Goal: Task Accomplishment & Management: Use online tool/utility

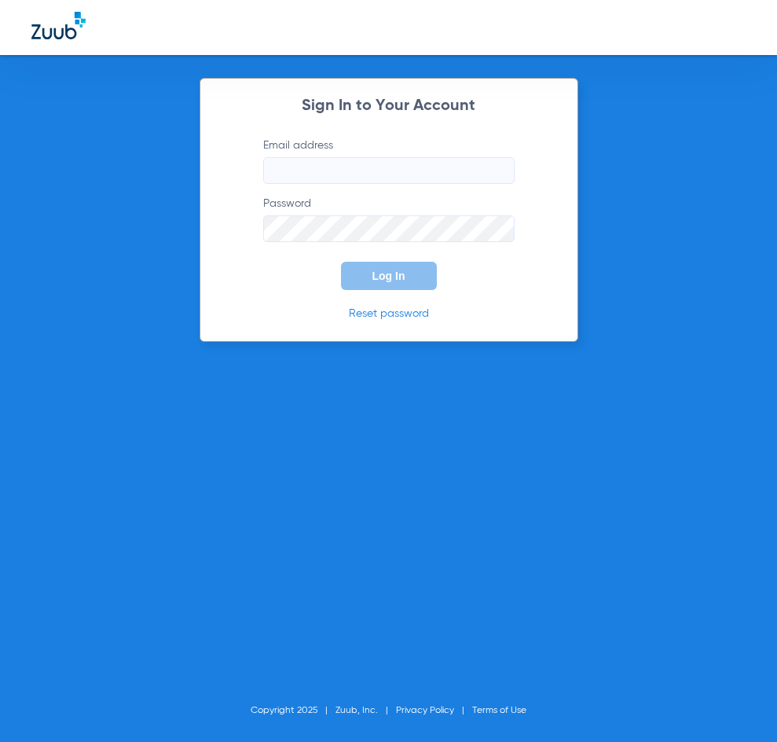
type input "[EMAIL_ADDRESS][DOMAIN_NAME]"
click at [393, 276] on span "Log In" at bounding box center [389, 276] width 33 height 13
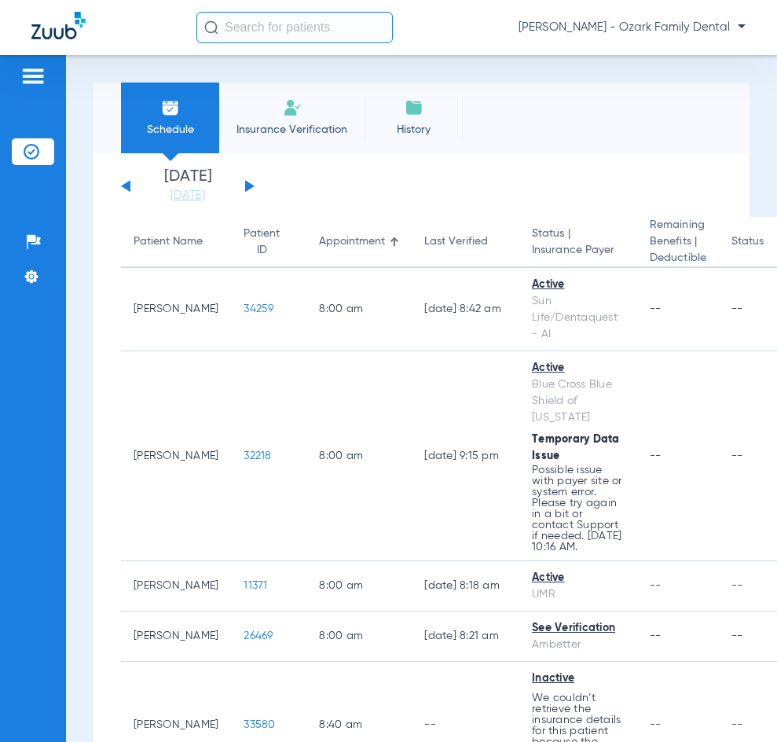
click at [250, 186] on button at bounding box center [249, 186] width 9 height 12
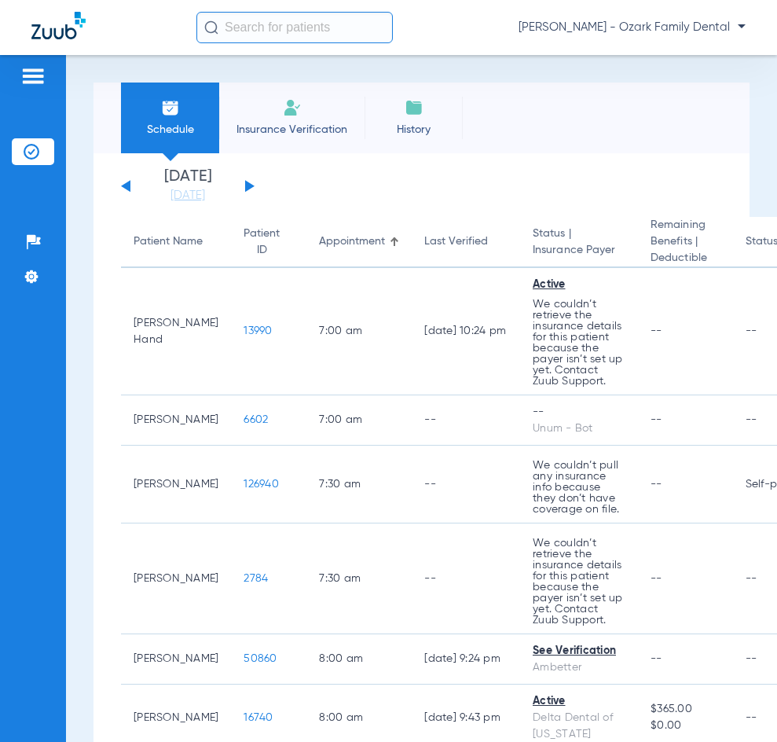
click at [245, 183] on button at bounding box center [249, 186] width 9 height 12
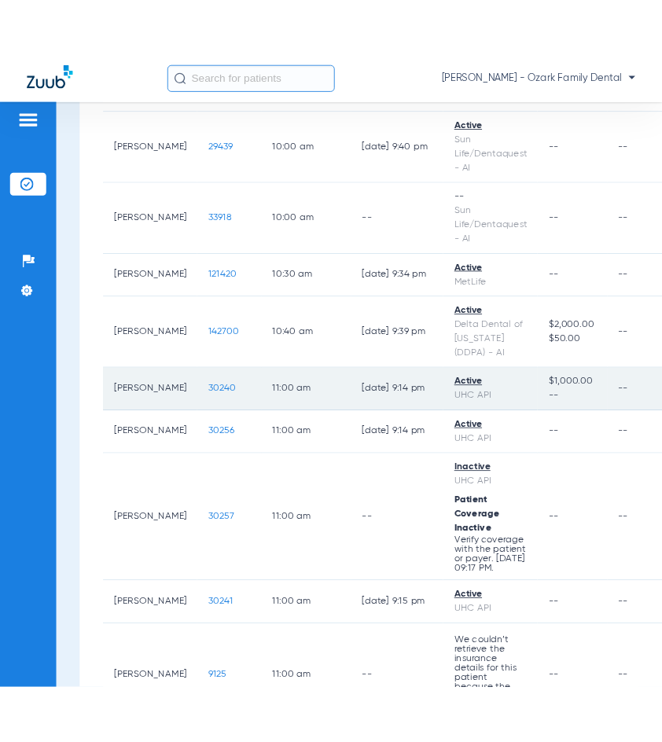
scroll to position [1494, 0]
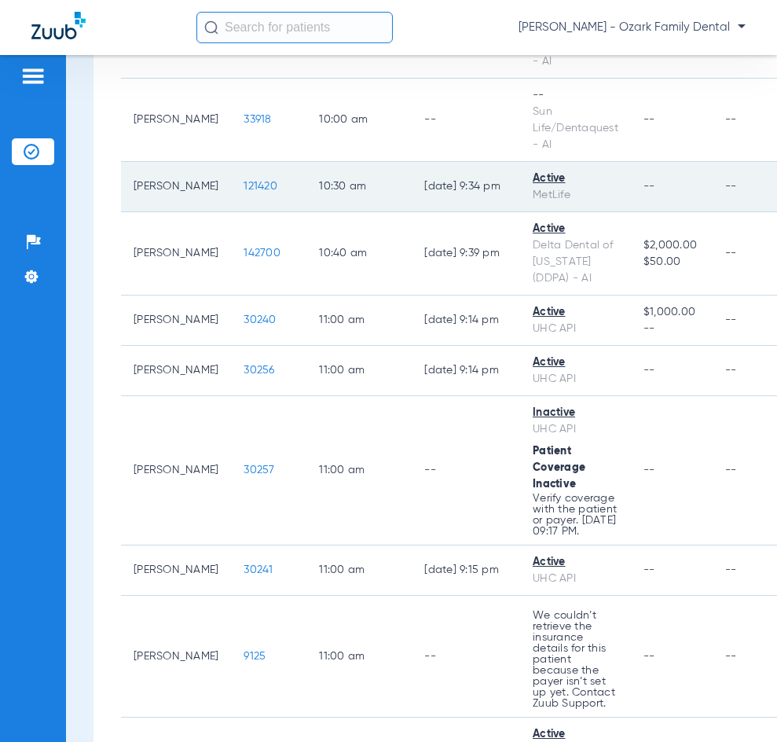
click at [266, 189] on span "121420" at bounding box center [261, 186] width 34 height 11
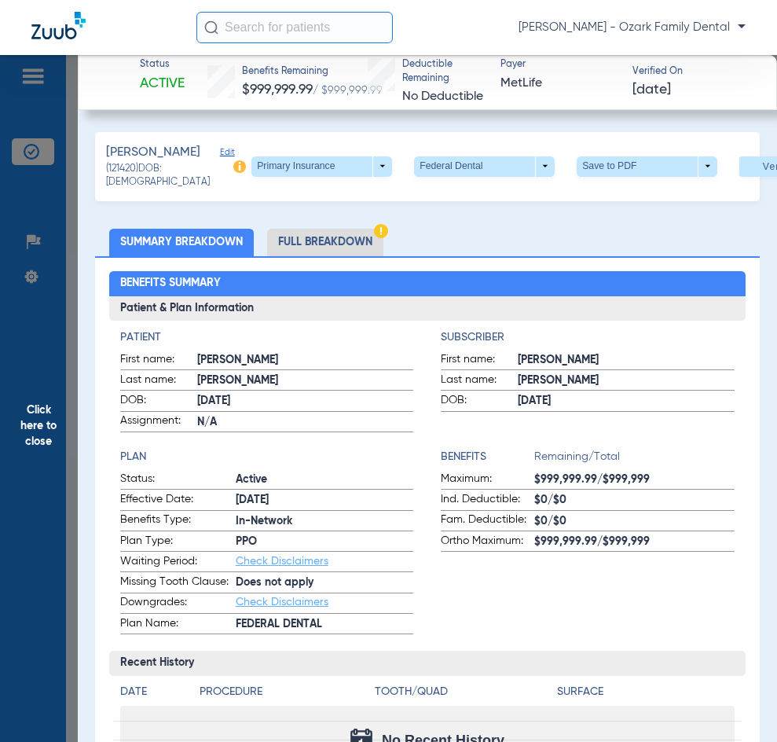
click at [490, 256] on ul "Summary Breakdown Full Breakdown" at bounding box center [427, 243] width 665 height 28
click at [531, 277] on div "Benefits Summary Patient & Plan Information Patient First name: [PERSON_NAME] L…" at bounding box center [427, 683] width 665 height 855
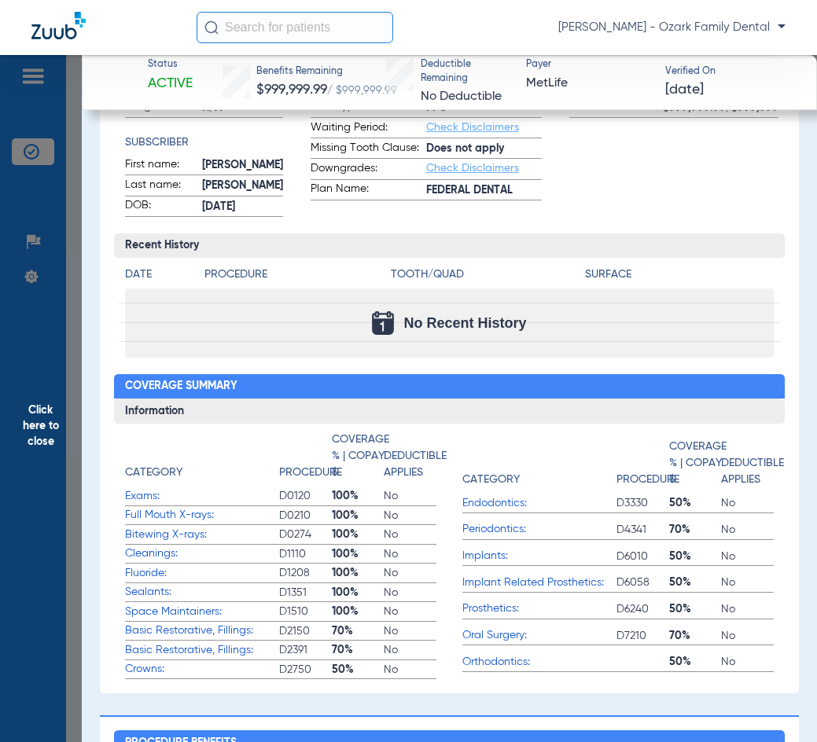
scroll to position [0, 0]
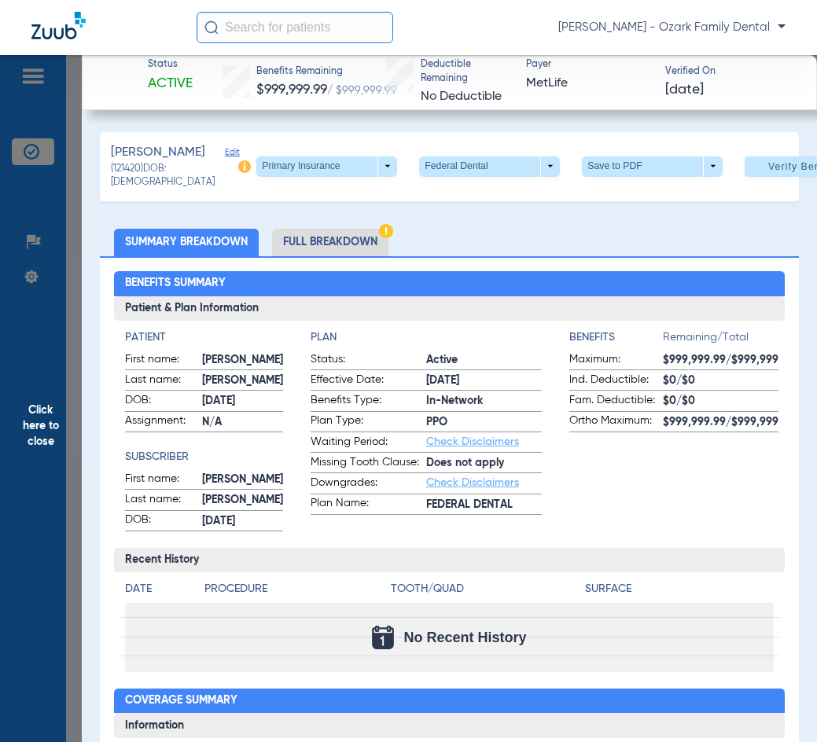
click at [351, 256] on li "Full Breakdown" at bounding box center [330, 243] width 116 height 28
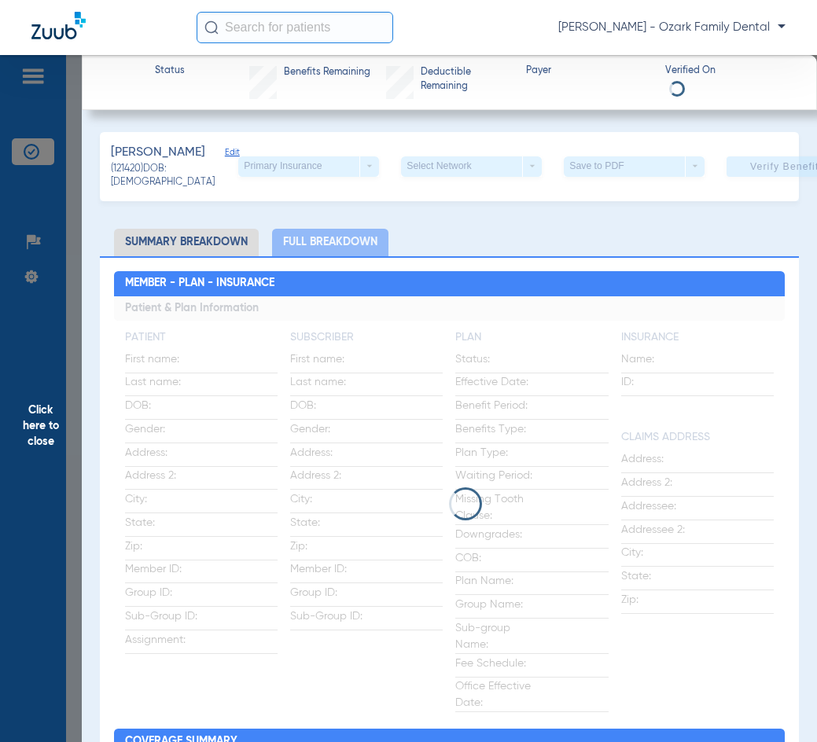
click at [224, 256] on li "Summary Breakdown" at bounding box center [186, 243] width 145 height 28
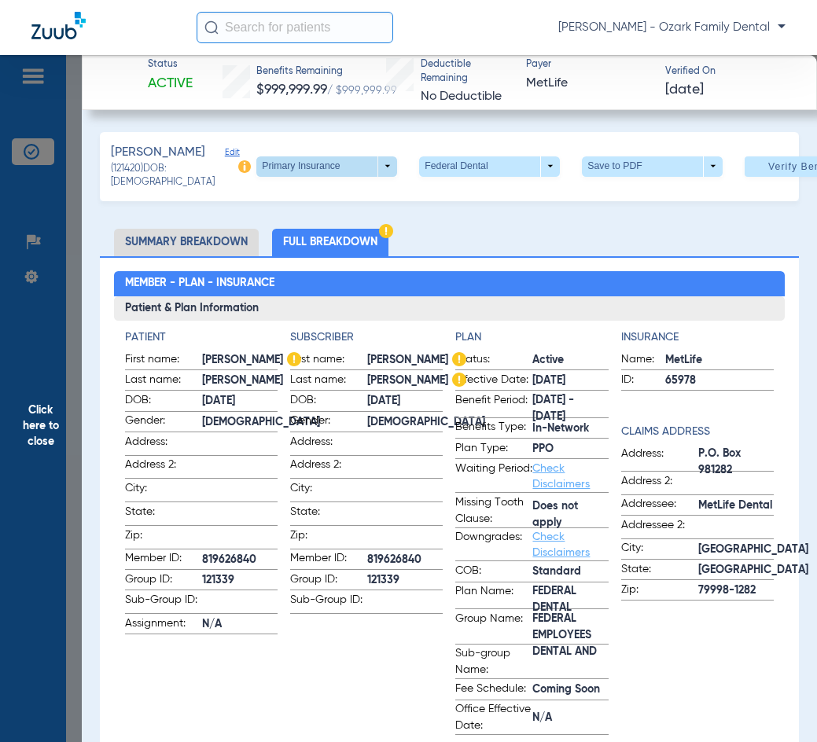
click at [344, 177] on span at bounding box center [326, 166] width 141 height 20
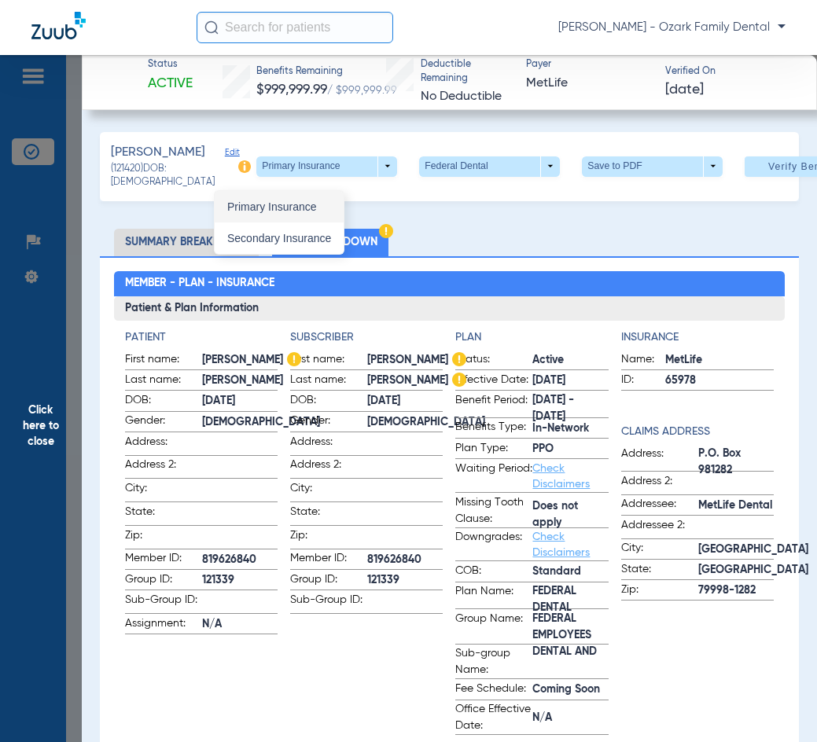
click at [323, 207] on span "Primary Insurance" at bounding box center [279, 206] width 104 height 11
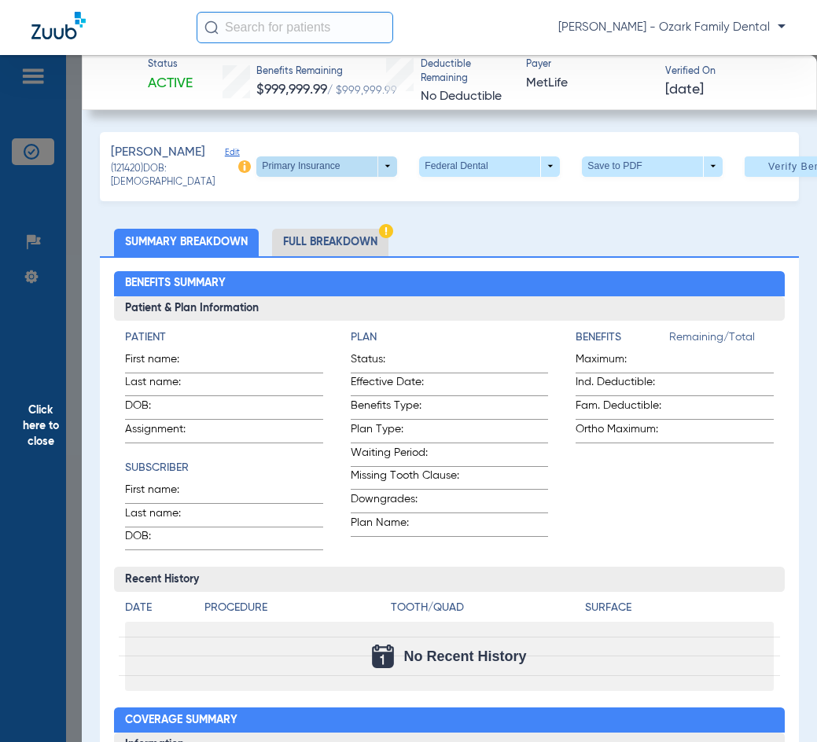
click at [343, 177] on span at bounding box center [326, 166] width 141 height 20
click at [329, 233] on span "Secondary Insurance" at bounding box center [279, 238] width 104 height 11
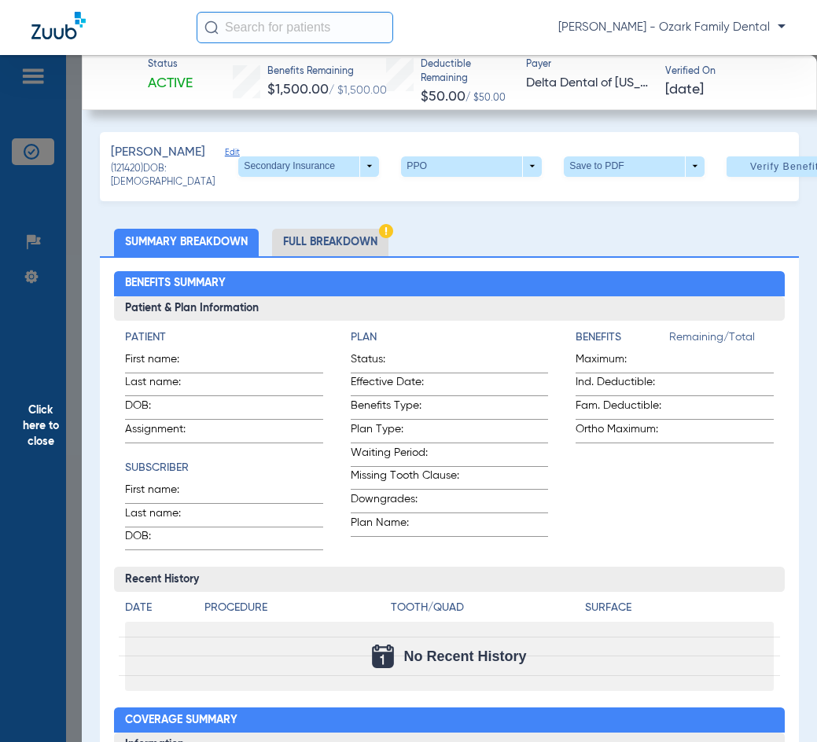
click at [536, 438] on span at bounding box center [507, 429] width 83 height 17
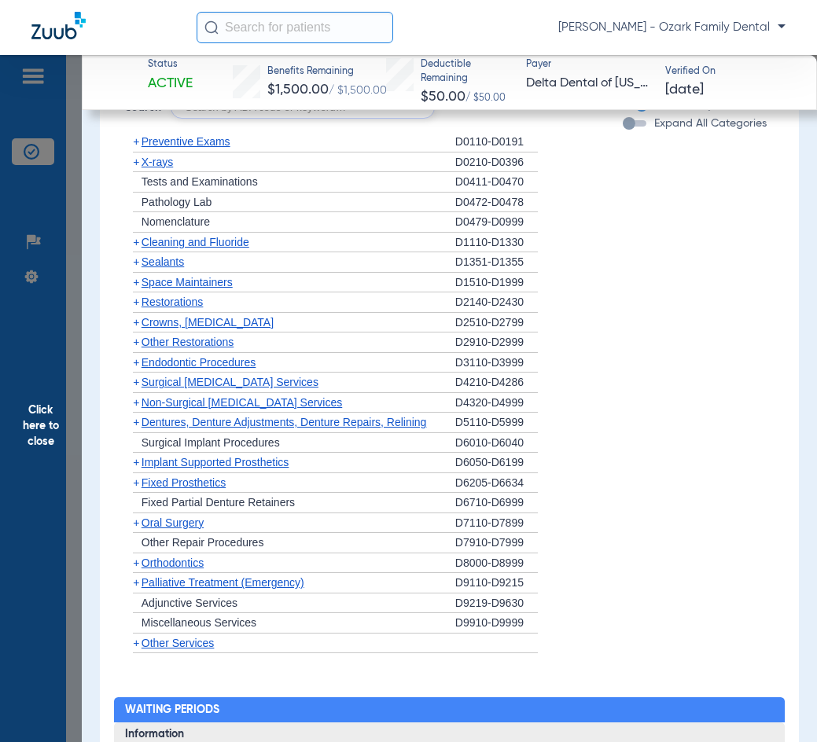
scroll to position [1651, 0]
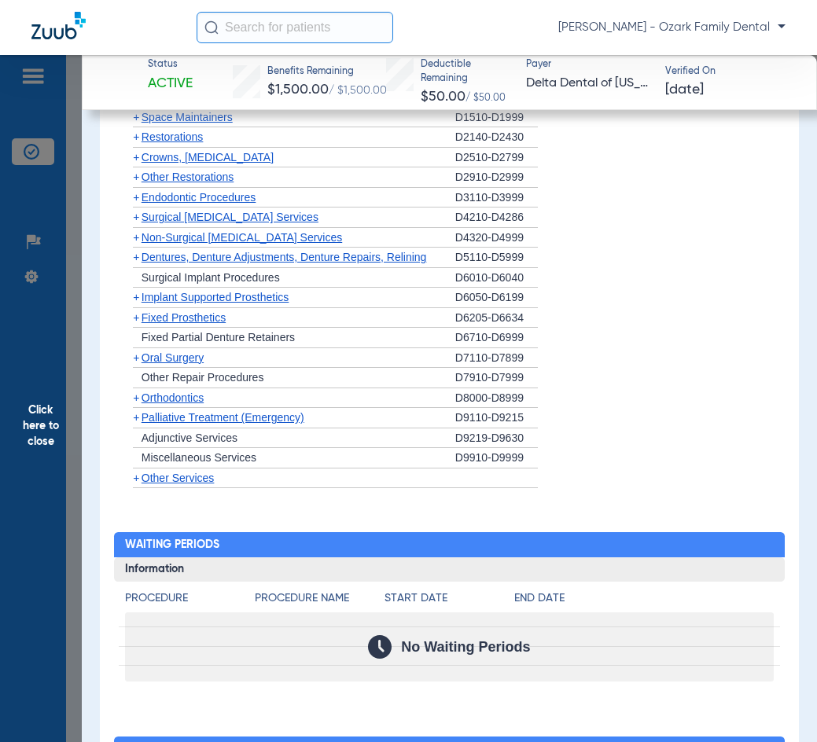
click at [143, 404] on span "Orthodontics" at bounding box center [172, 397] width 62 height 13
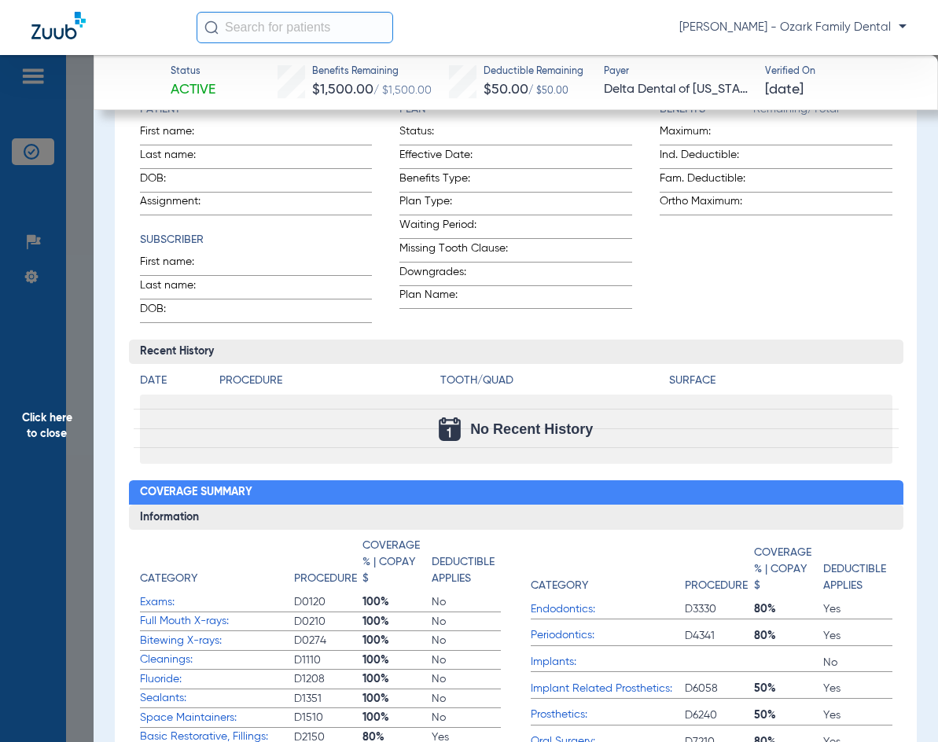
scroll to position [0, 0]
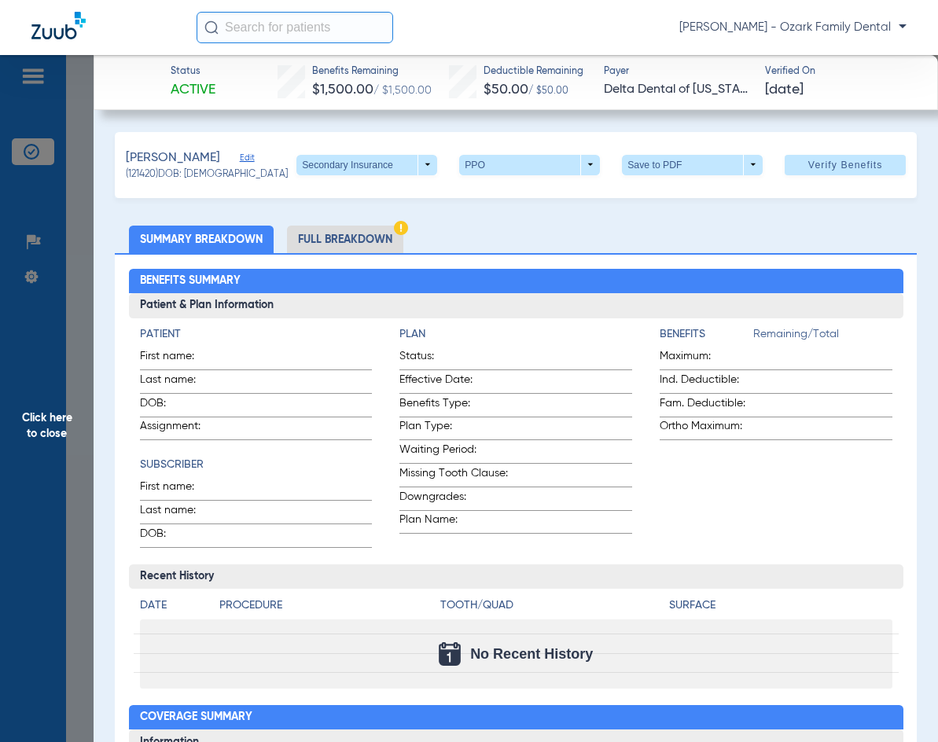
click at [777, 468] on app-benefits-information "Benefits Remaining/Total Maximum: Ind. Deductible: Fam. Deductible: Ortho Maxim…" at bounding box center [776, 437] width 233 height 222
click at [522, 519] on span at bounding box center [573, 520] width 117 height 17
click at [543, 246] on ul "Summary Breakdown Full Breakdown" at bounding box center [516, 240] width 802 height 28
click at [78, 381] on span "Click here to close" at bounding box center [47, 426] width 94 height 742
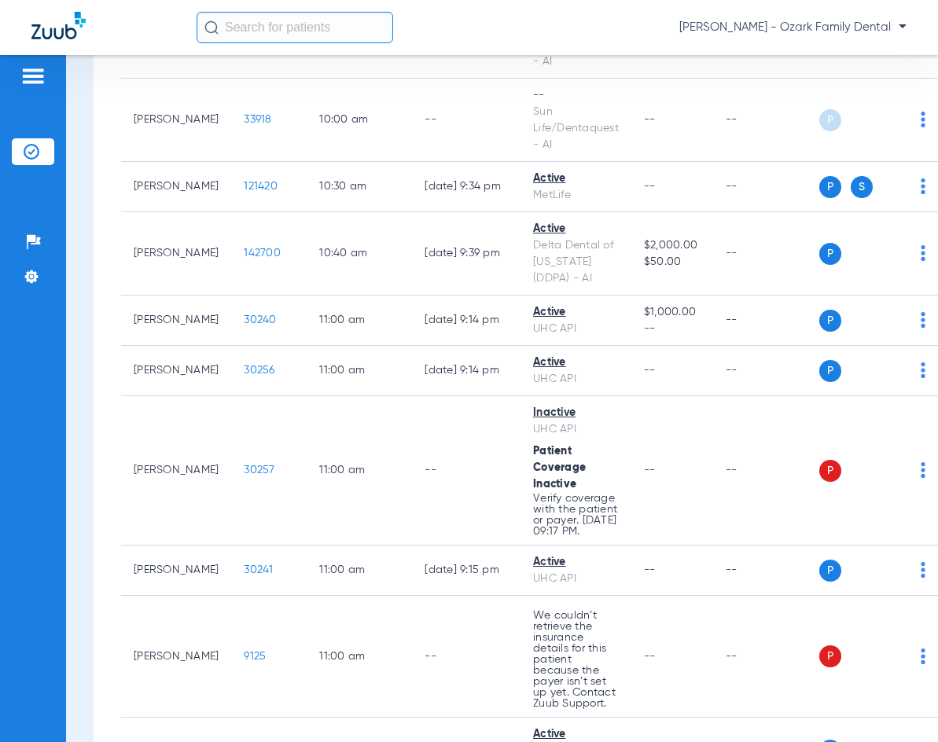
click at [276, 39] on input "text" at bounding box center [295, 27] width 197 height 31
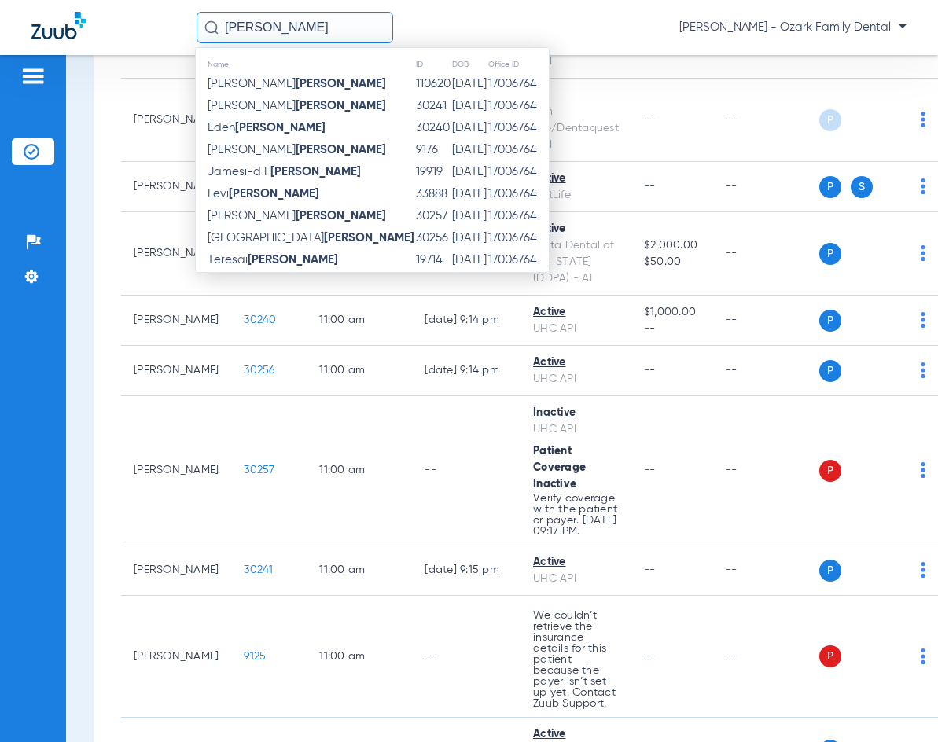
type input "[PERSON_NAME]"
click at [97, 362] on div "[DATE] [DATE] [DATE] [DATE] [DATE] [DATE] [DATE] [DATE] [DATE] [DATE] [DATE] [D…" at bounding box center [502, 357] width 817 height 3395
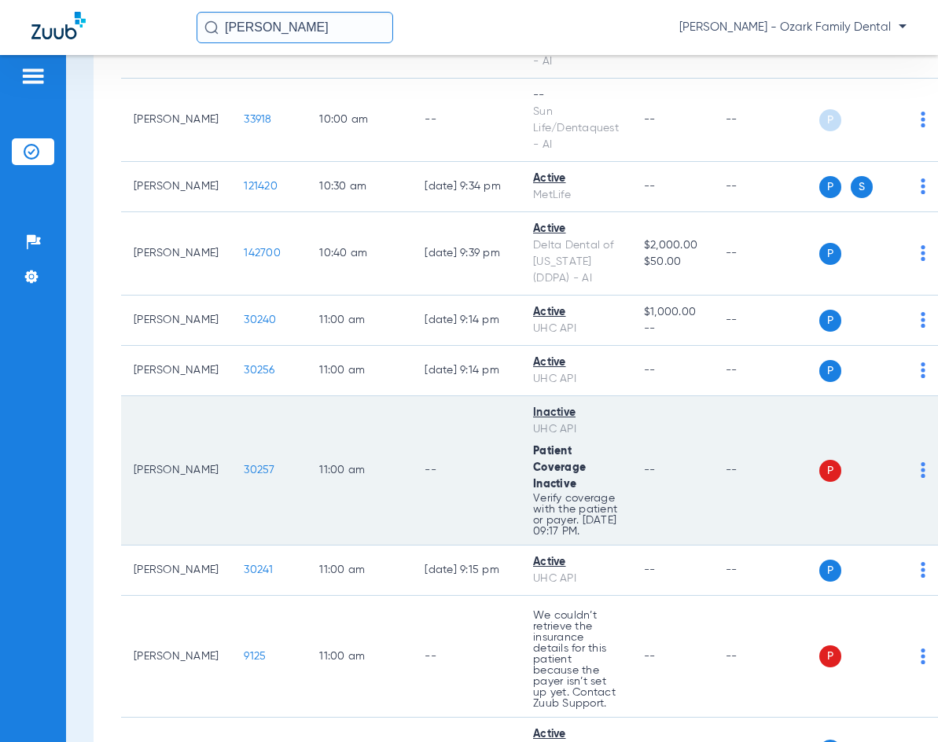
click at [777, 502] on td "--" at bounding box center [766, 470] width 106 height 149
click at [263, 474] on span "30257" at bounding box center [259, 470] width 31 height 11
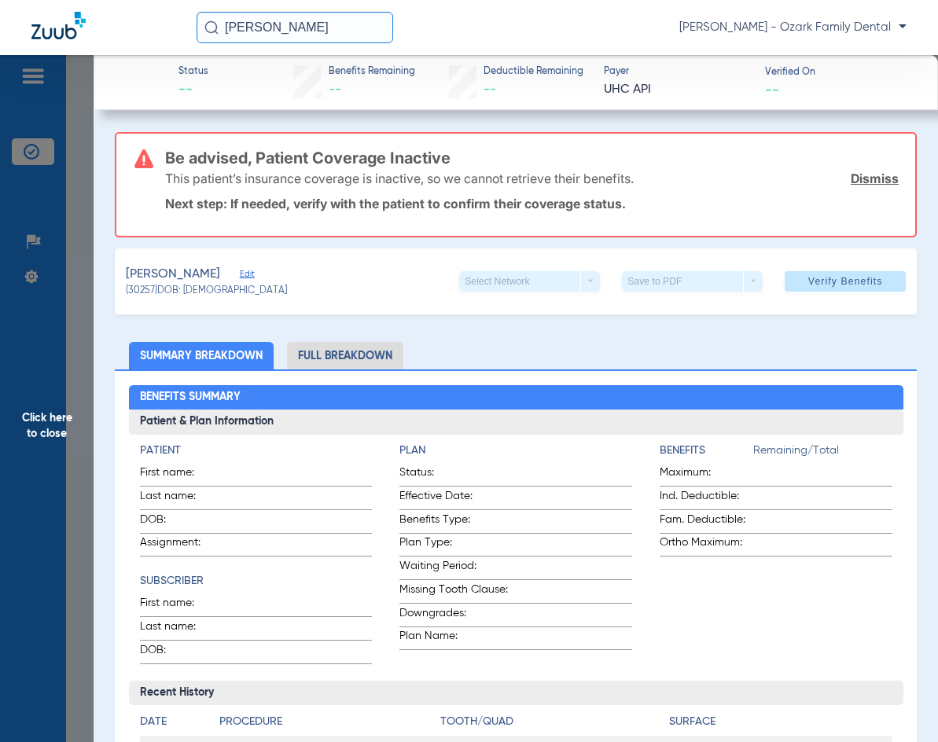
click at [777, 292] on span at bounding box center [845, 282] width 121 height 38
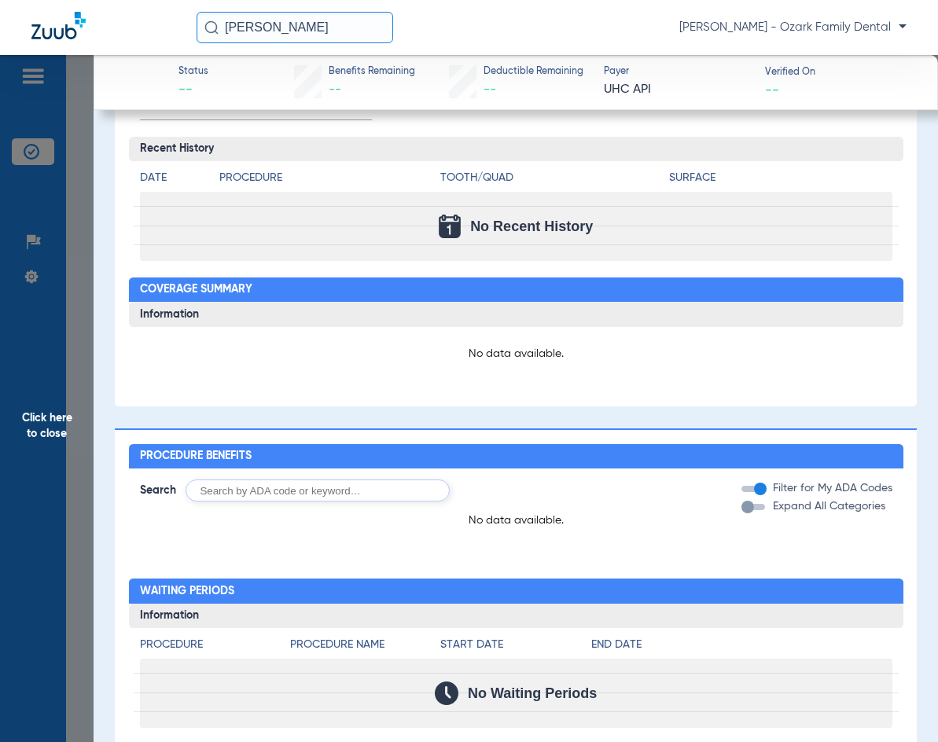
scroll to position [550, 0]
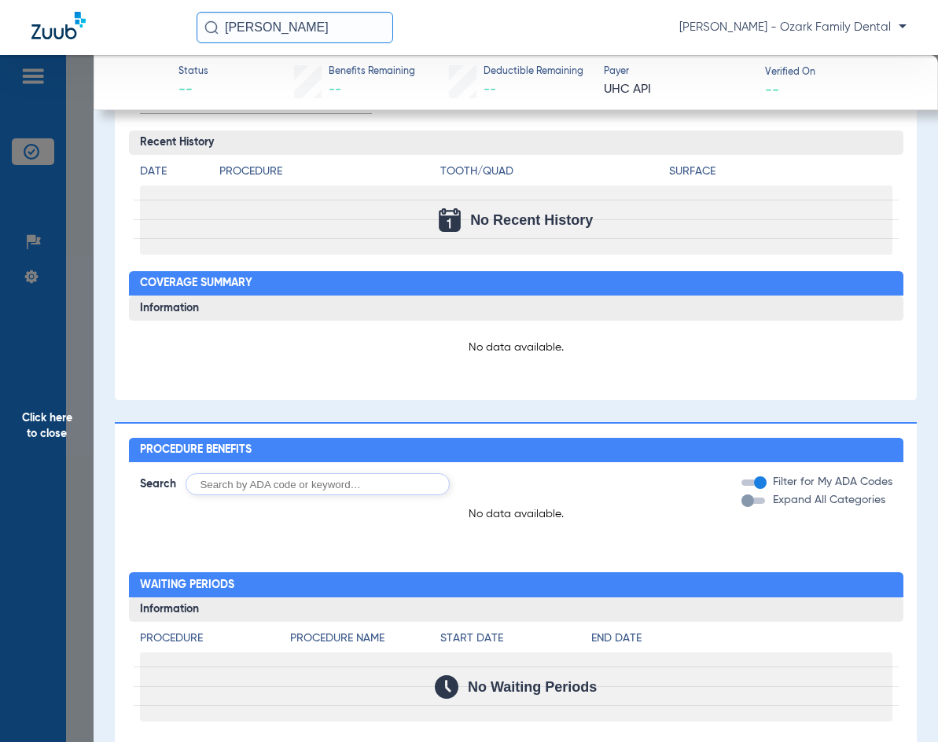
click at [94, 472] on app-member-insurance-verification-view "Status -- Benefits Remaining -- Deductible Remaining -- Payer UHC API Verified …" at bounding box center [516, 269] width 844 height 1528
click at [47, 422] on span "Click here to close" at bounding box center [47, 426] width 94 height 742
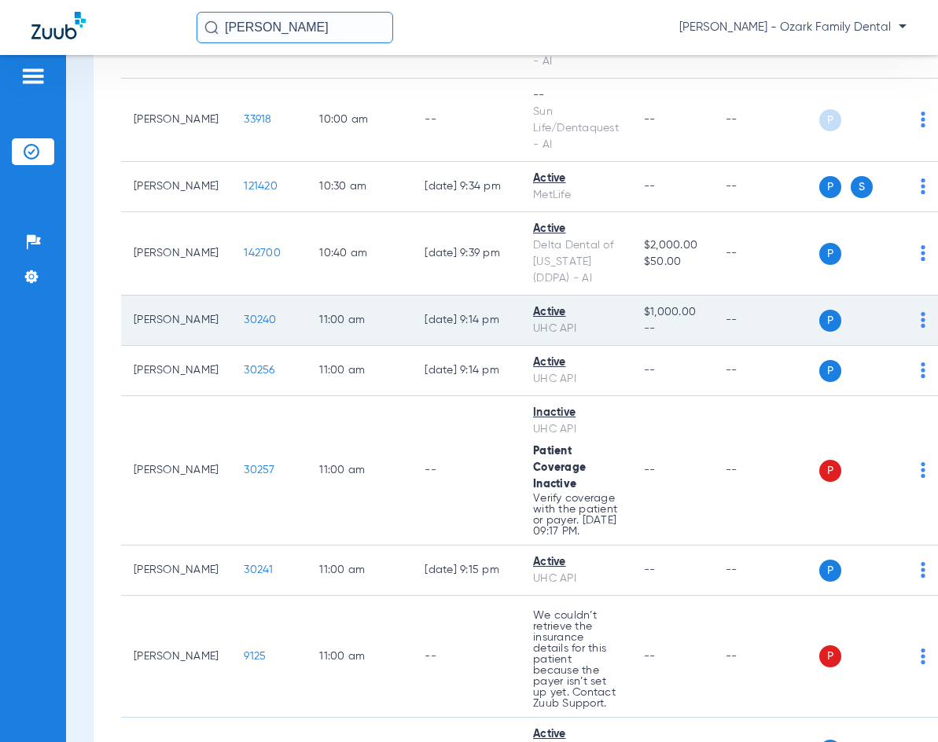
click at [268, 336] on td "30240" at bounding box center [268, 321] width 75 height 50
click at [268, 327] on td "30240" at bounding box center [268, 321] width 75 height 50
click at [268, 321] on span "30240" at bounding box center [260, 319] width 32 height 11
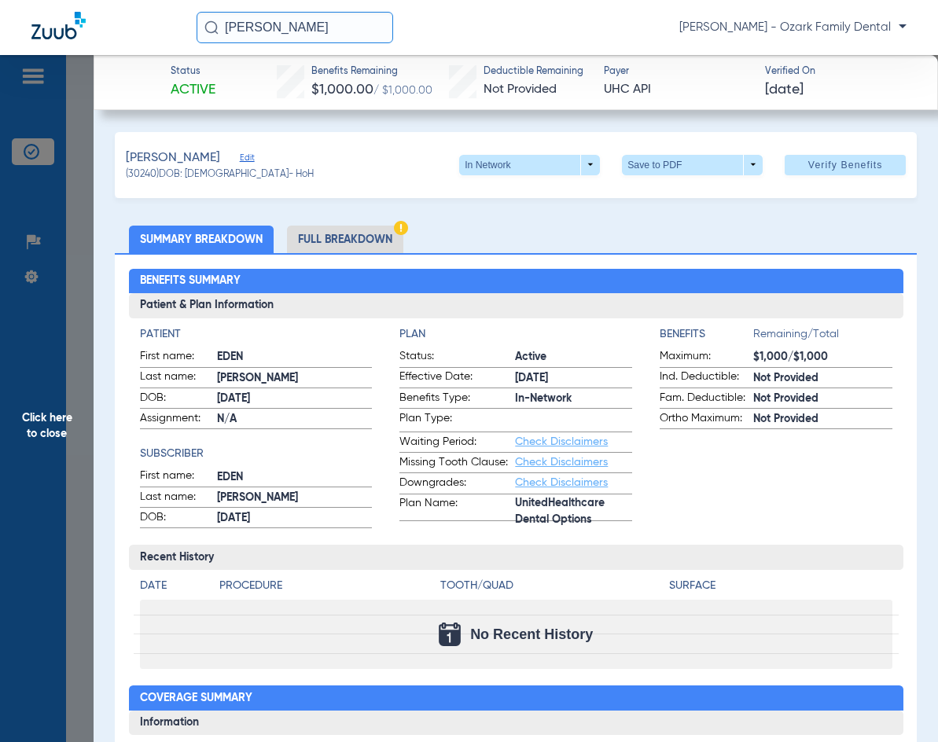
click at [472, 252] on ul "Summary Breakdown Full Breakdown" at bounding box center [516, 240] width 802 height 28
click at [60, 421] on span "Click here to close" at bounding box center [47, 426] width 94 height 742
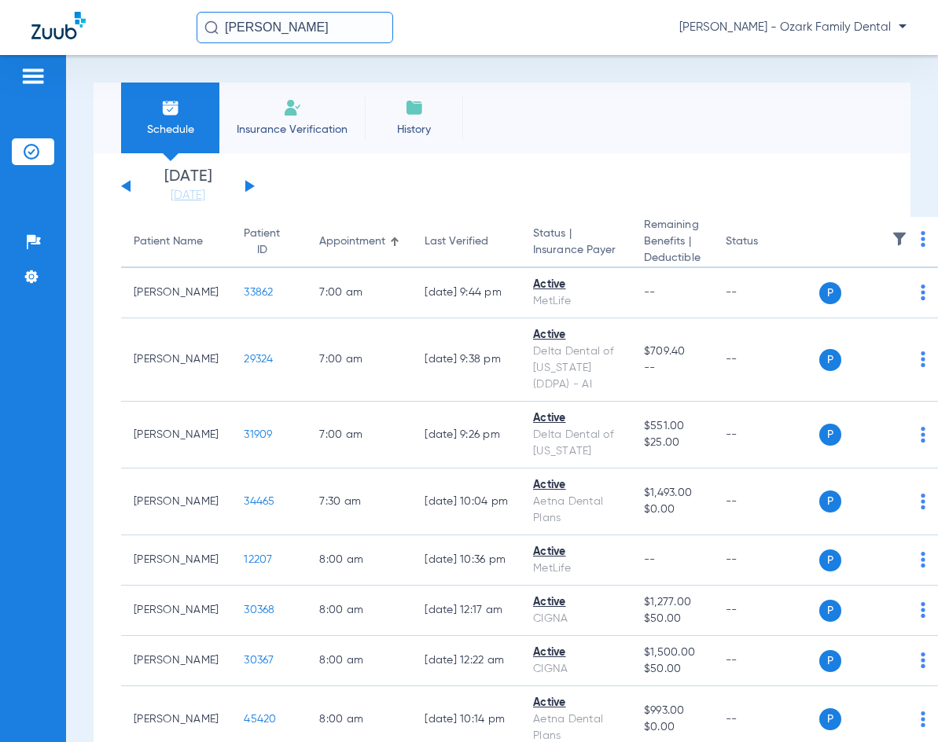
click at [314, 127] on span "Insurance Verification" at bounding box center [292, 130] width 122 height 16
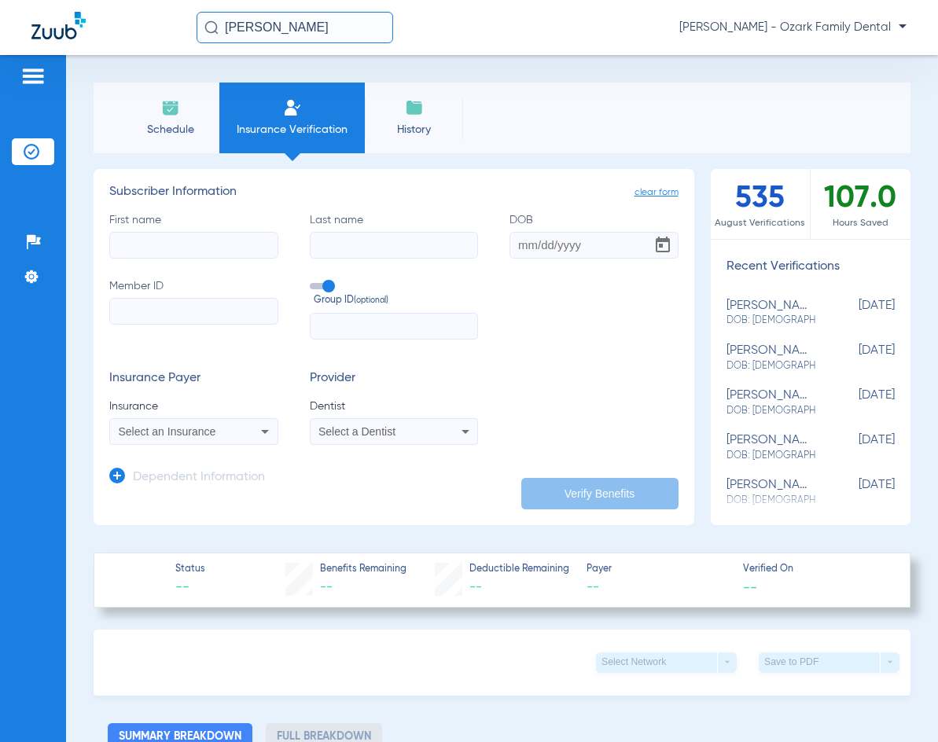
click at [212, 258] on input "First name" at bounding box center [193, 245] width 169 height 27
type input "penelope"
type input "[PERSON_NAME]"
type input "[DATE]"
click at [574, 371] on div "Insurance Payer Insurance Select an Insurance Provider Dentist Select a Dentist" at bounding box center [393, 408] width 569 height 74
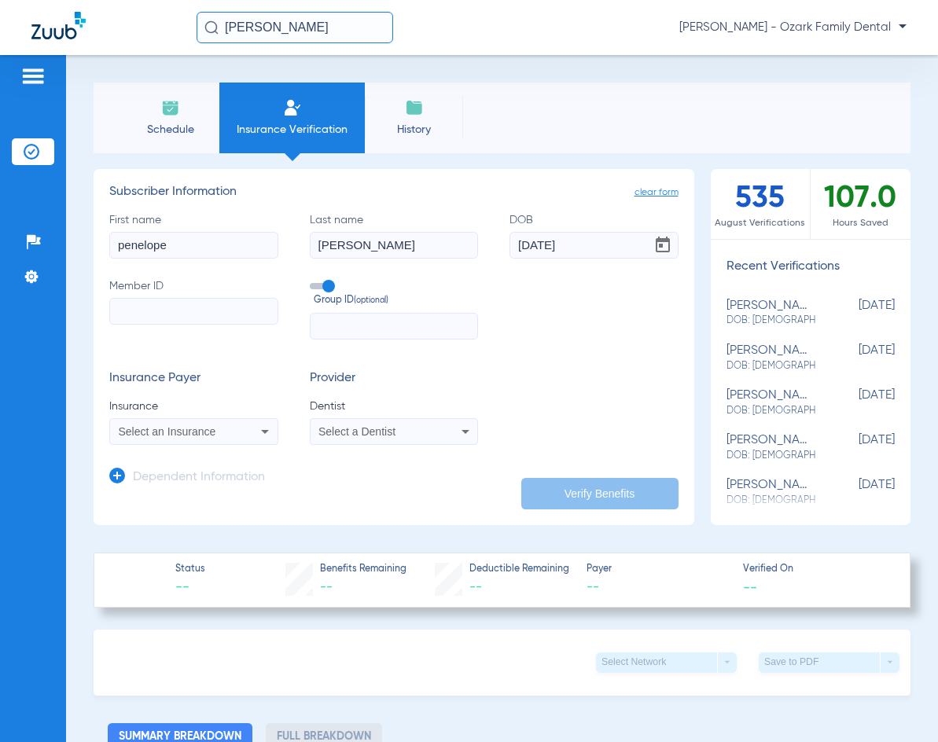
click at [179, 311] on input "Member ID" at bounding box center [193, 311] width 169 height 27
paste input "58696586400"
type input "58696586400"
click at [347, 325] on input "text" at bounding box center [394, 326] width 169 height 27
click at [257, 419] on mat-select "Select an Insurance" at bounding box center [193, 431] width 169 height 27
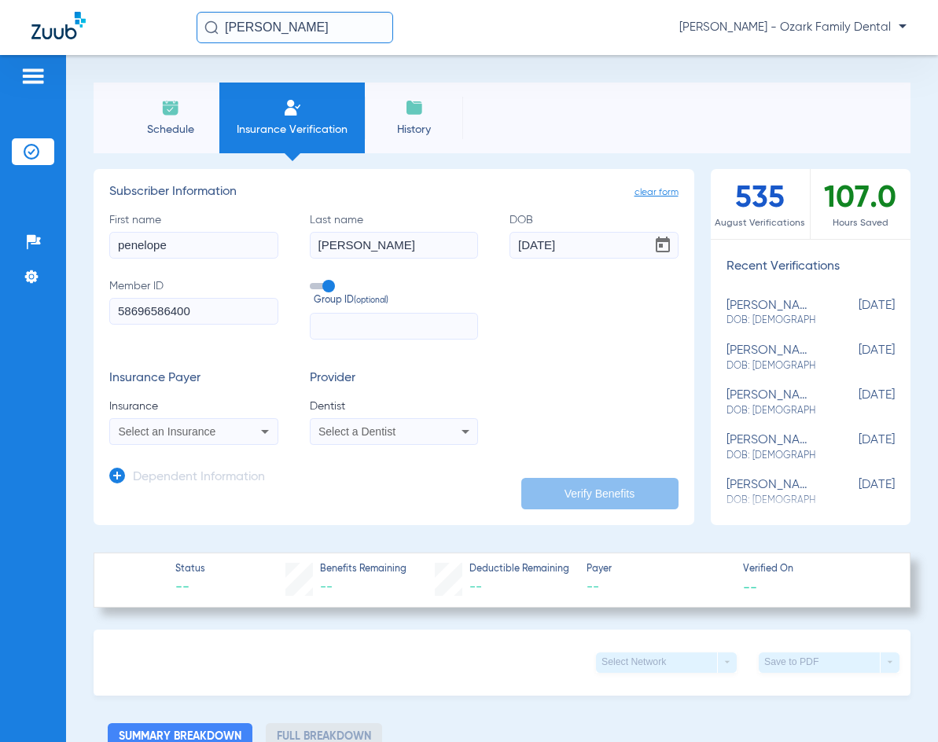
click at [256, 428] on icon at bounding box center [264, 431] width 19 height 19
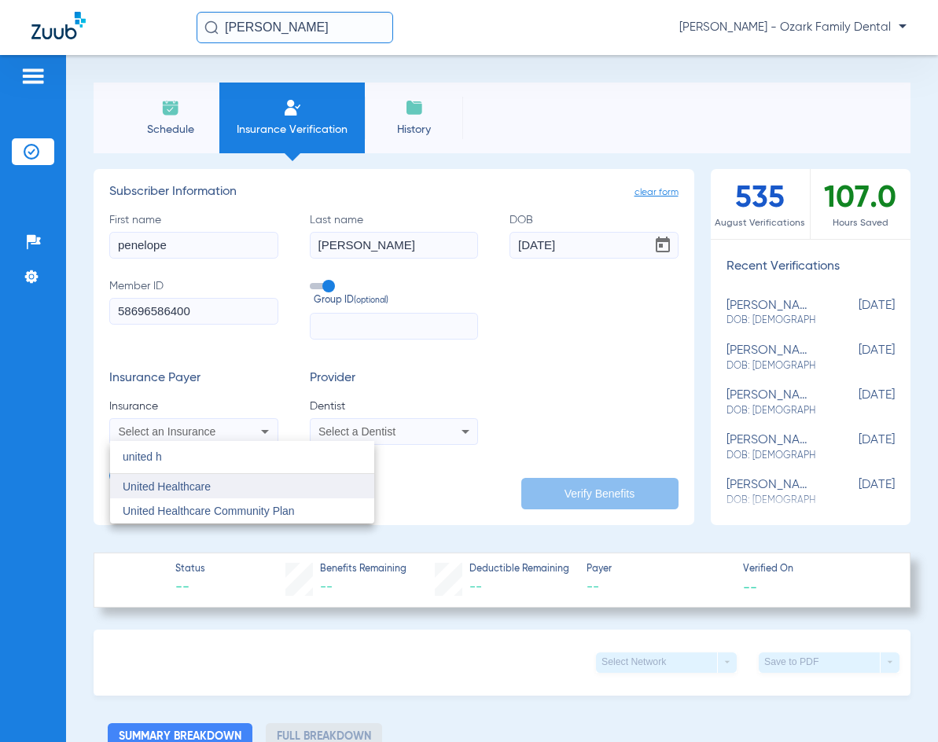
type input "united h"
click at [272, 488] on mat-option "United Healthcare" at bounding box center [242, 486] width 264 height 25
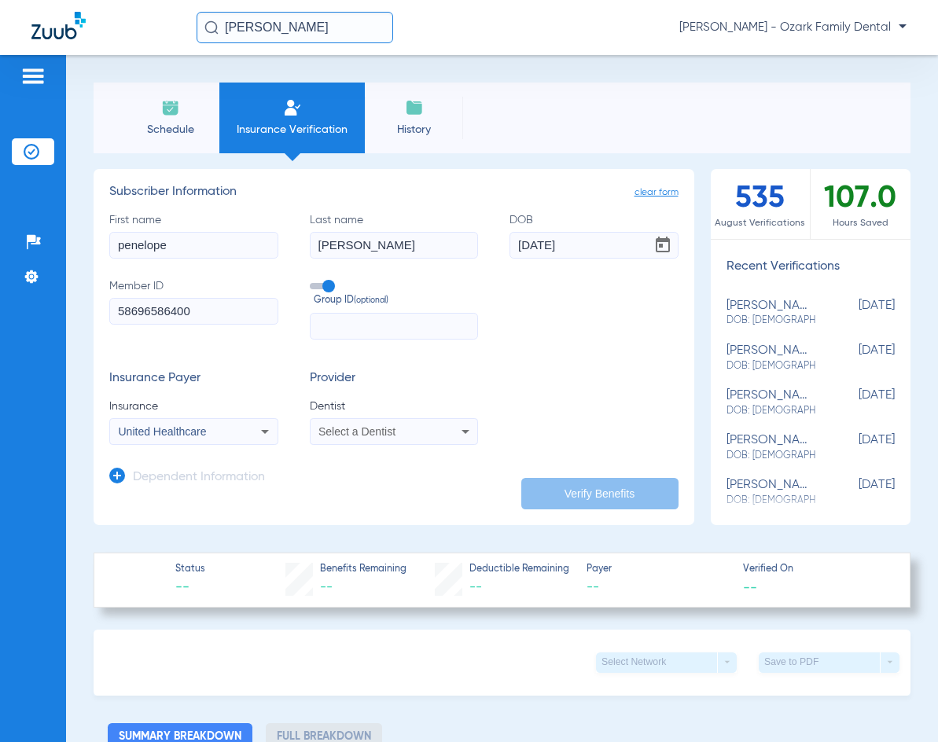
click at [392, 433] on span "Select a Dentist" at bounding box center [356, 431] width 77 height 13
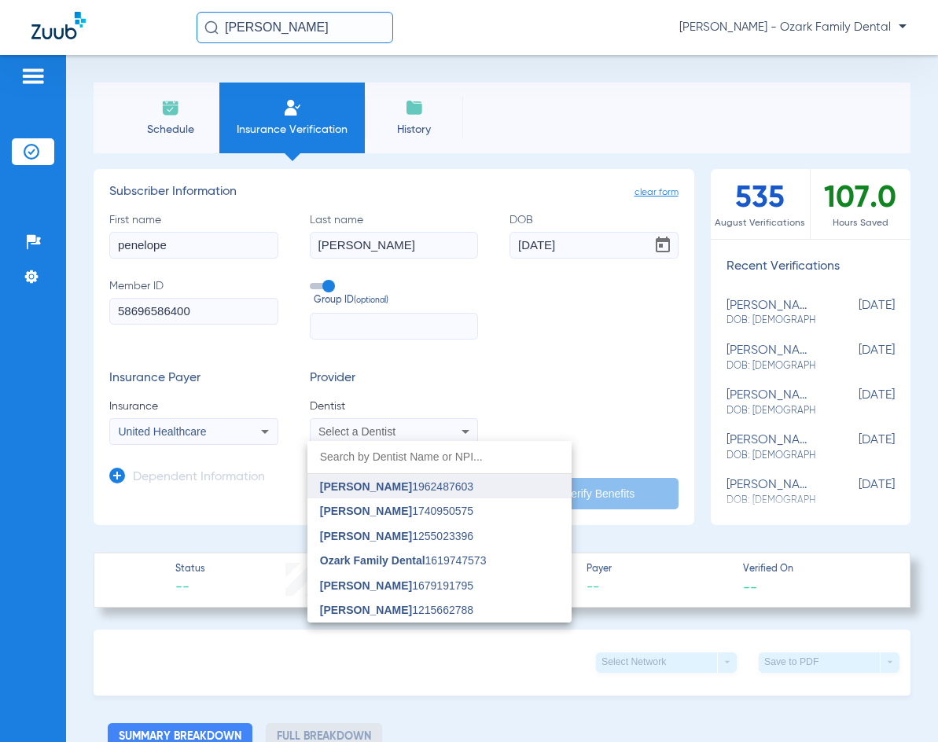
click at [378, 489] on span "[PERSON_NAME]" at bounding box center [366, 486] width 92 height 13
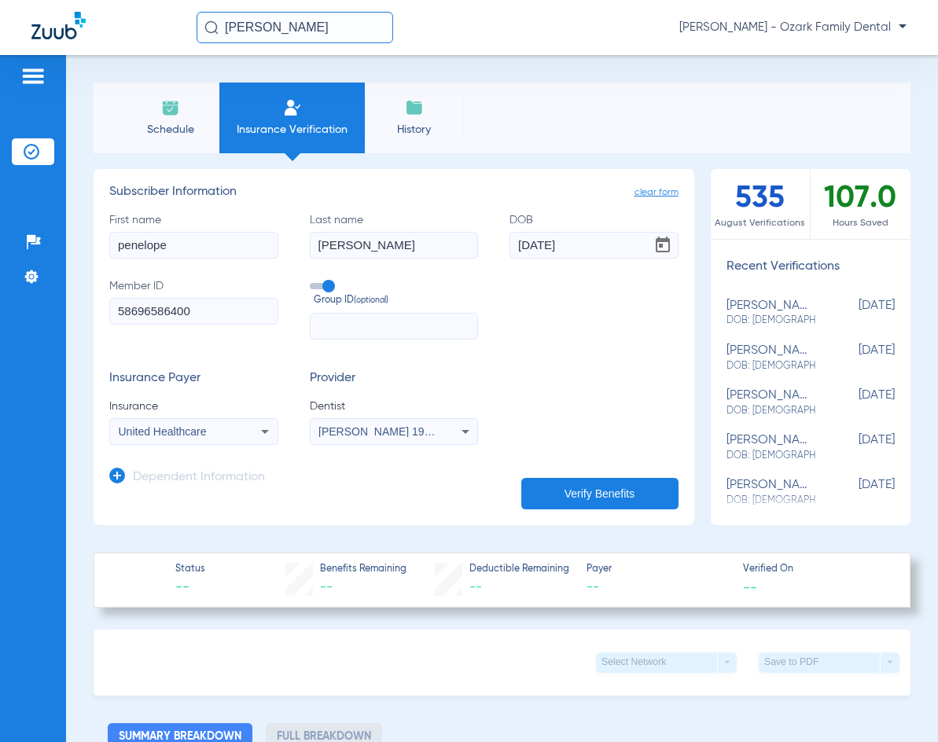
click at [586, 501] on button "Verify Benefits" at bounding box center [599, 493] width 157 height 31
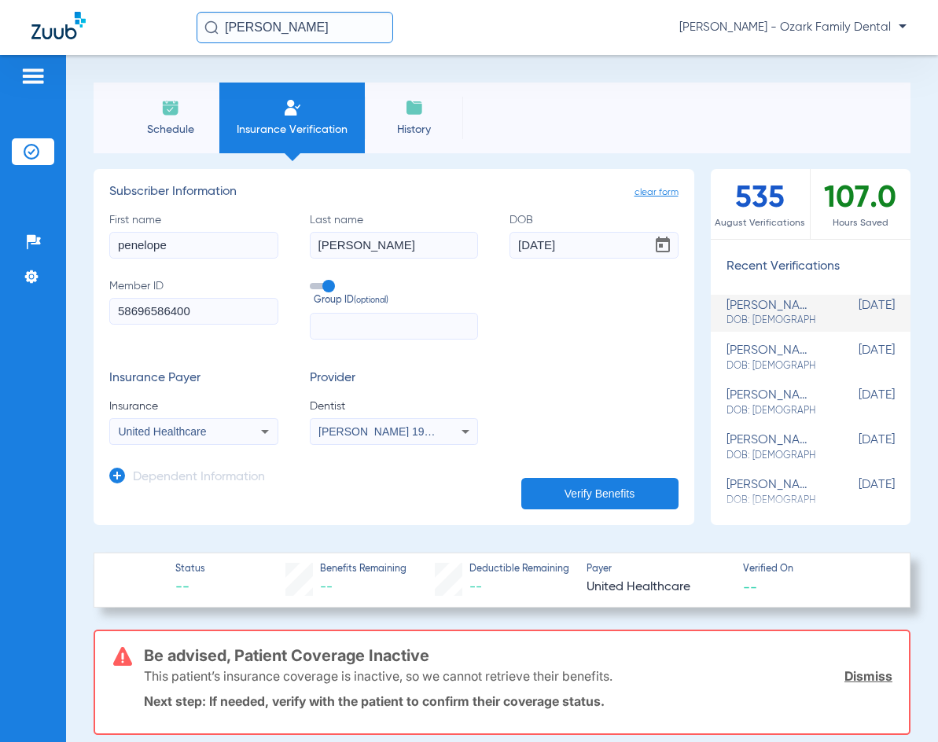
drag, startPoint x: 208, startPoint y: 249, endPoint x: -120, endPoint y: 233, distance: 329.0
click at [0, 233] on html "[PERSON_NAME] [PERSON_NAME] - Ozark Family Dental Patients Insurance Verificati…" at bounding box center [469, 371] width 938 height 742
type input "eden"
click at [623, 289] on div "First name [PERSON_NAME] Last name [PERSON_NAME] [DEMOGRAPHIC_DATA] Member ID 5…" at bounding box center [393, 275] width 569 height 127
click at [590, 248] on input "[DATE]" at bounding box center [593, 245] width 169 height 27
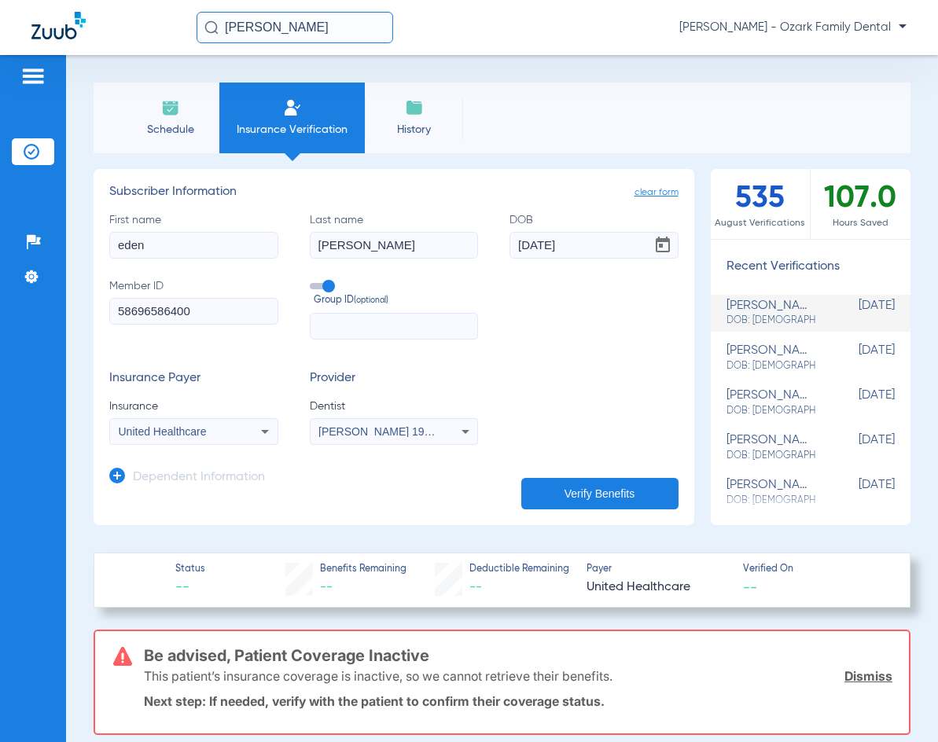
click at [590, 248] on input "[DATE]" at bounding box center [593, 245] width 169 height 27
type input "[DATE]"
click at [627, 333] on div "First name [PERSON_NAME] Last name [PERSON_NAME] [DEMOGRAPHIC_DATA] Member ID 5…" at bounding box center [393, 275] width 569 height 127
click at [561, 483] on button "Verify Benefits" at bounding box center [599, 493] width 157 height 31
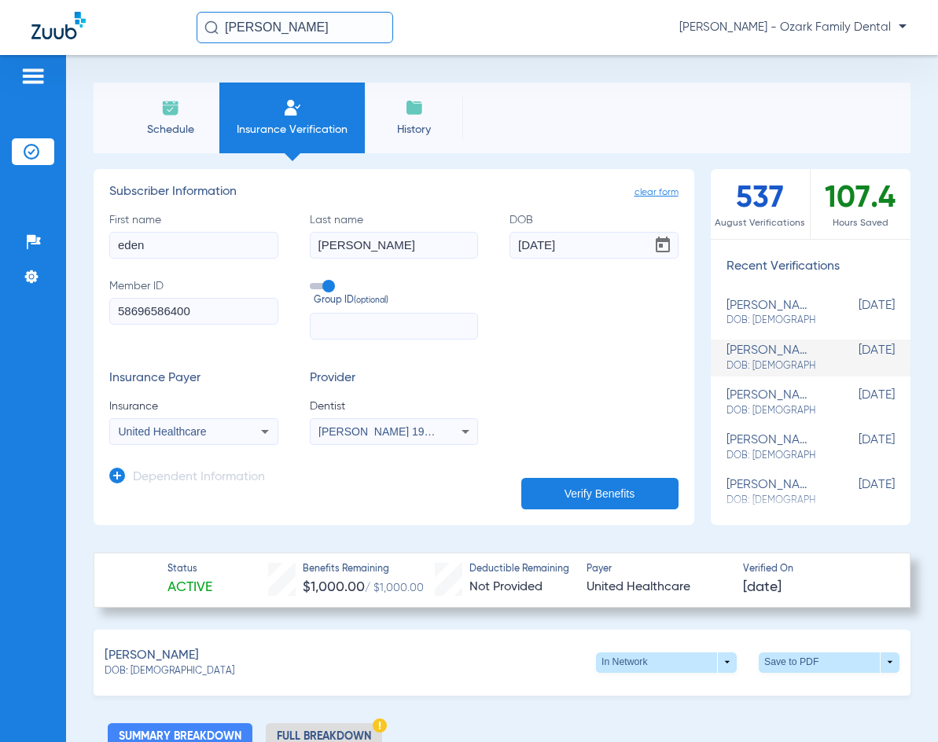
click at [119, 473] on icon at bounding box center [117, 476] width 16 height 16
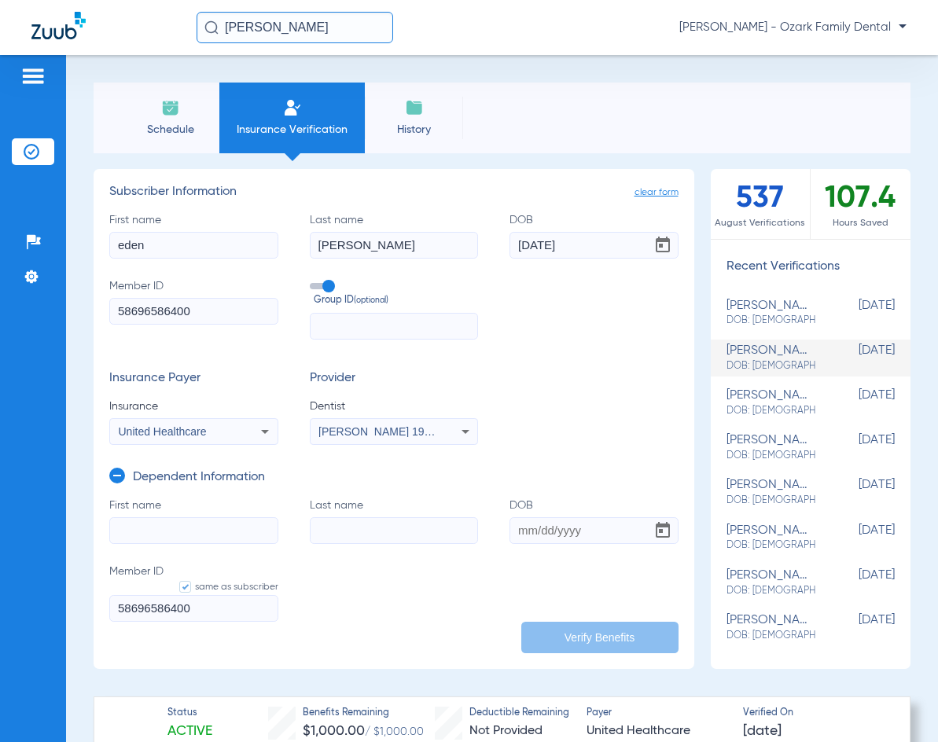
click at [553, 182] on app-manual-verification-form "clear form Subscriber Information First name eden Last name [PERSON_NAME] DOB […" at bounding box center [394, 419] width 601 height 500
click at [211, 517] on input "First name" at bounding box center [193, 530] width 169 height 27
type input "penelope"
type input "[PERSON_NAME]"
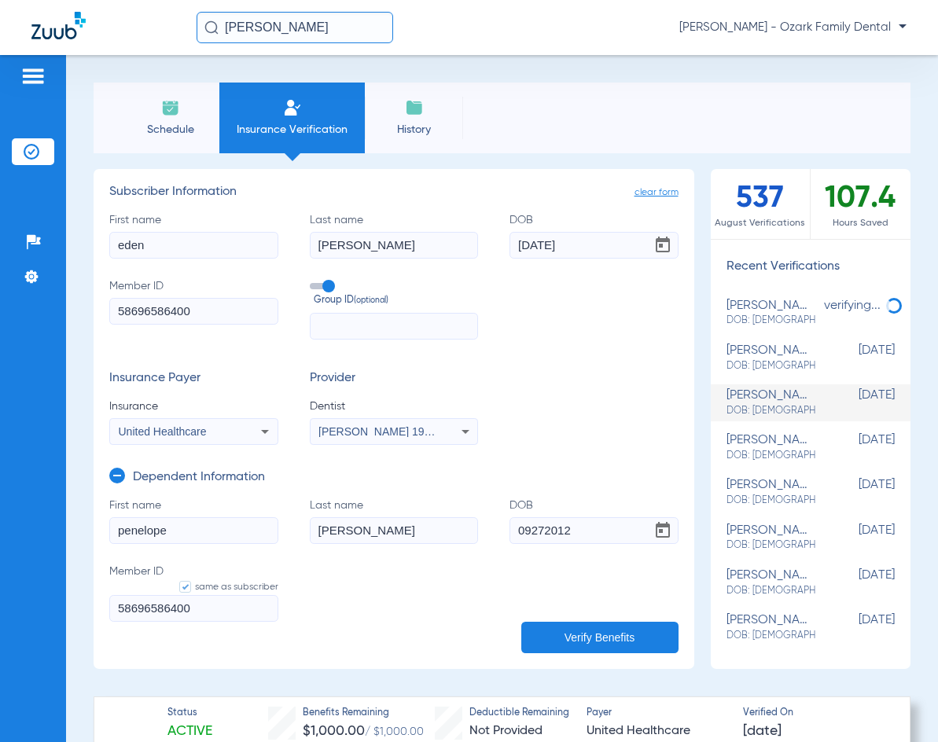
type input "[DATE]"
click at [612, 627] on button "Verify Benefits" at bounding box center [599, 637] width 157 height 31
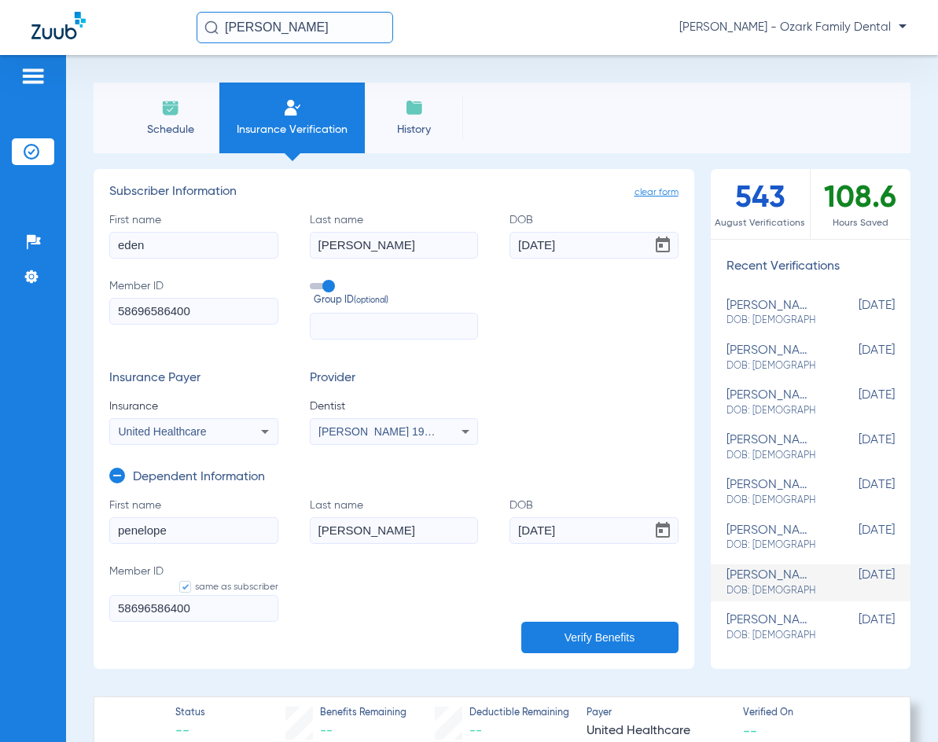
drag, startPoint x: 575, startPoint y: 431, endPoint x: 576, endPoint y: 423, distance: 8.0
click at [576, 426] on div "Insurance Payer Insurance United Healthcare Provider Dentist [PERSON_NAME] 1962…" at bounding box center [393, 408] width 569 height 74
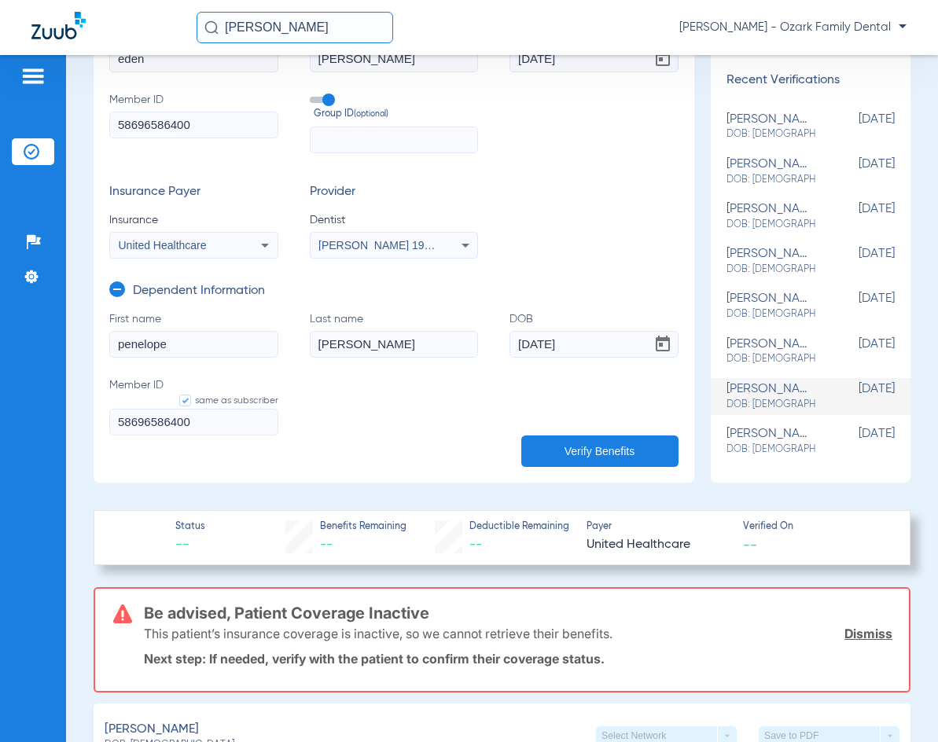
scroll to position [236, 0]
